Goal: Transaction & Acquisition: Register for event/course

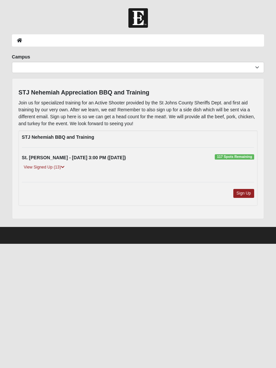
click at [244, 193] on link "Sign Up" at bounding box center [243, 193] width 21 height 9
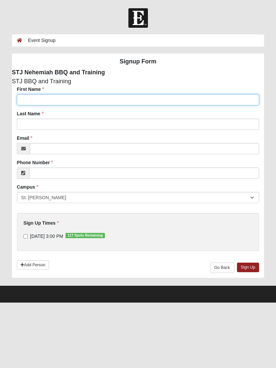
click at [95, 101] on input "First Name" at bounding box center [138, 99] width 242 height 11
type input "Randy"
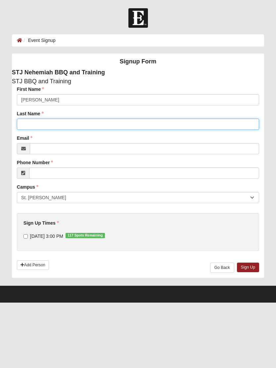
type input "Brienen"
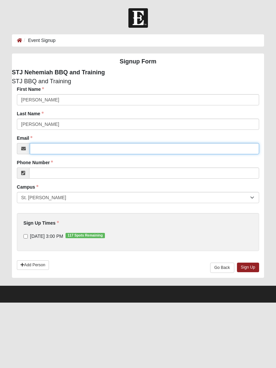
type input "rbrienen01@comcast.net"
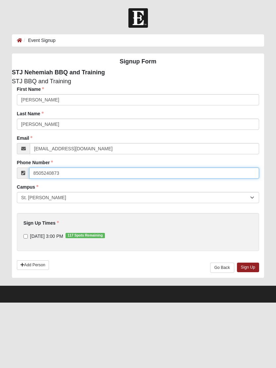
type input "8505240873"
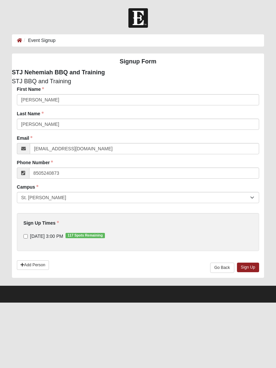
click at [27, 237] on input "9/27/2025 3:00 PM 117 Spots Remaining" at bounding box center [25, 236] width 4 height 4
checkbox input "true"
type input "(850) 524-0873"
click at [252, 267] on link "Sign Up" at bounding box center [248, 268] width 22 height 10
